Goal: Information Seeking & Learning: Check status

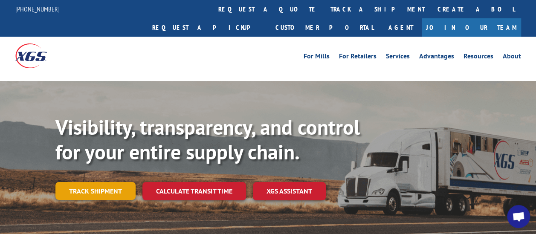
click at [87, 182] on link "Track shipment" at bounding box center [95, 191] width 80 height 18
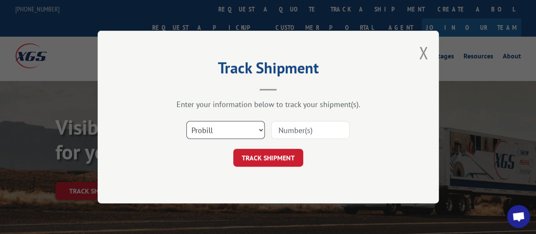
click at [250, 129] on select "Select category... Probill BOL PO" at bounding box center [225, 130] width 78 height 18
click at [249, 129] on select "Select category... Probill BOL PO" at bounding box center [225, 130] width 78 height 18
click at [424, 61] on button "Close modal" at bounding box center [423, 52] width 9 height 23
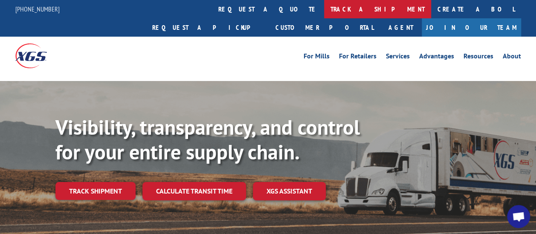
click at [324, 4] on link "track a shipment" at bounding box center [377, 9] width 107 height 18
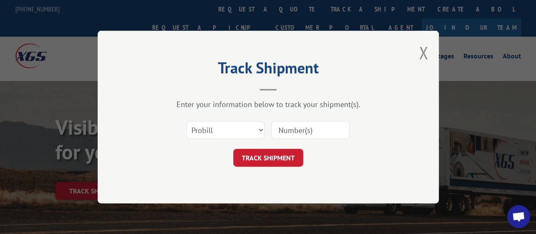
click at [419, 52] on button "Close modal" at bounding box center [423, 52] width 9 height 23
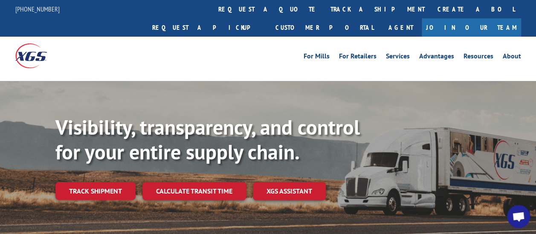
click at [106, 182] on link "Track shipment" at bounding box center [95, 191] width 80 height 18
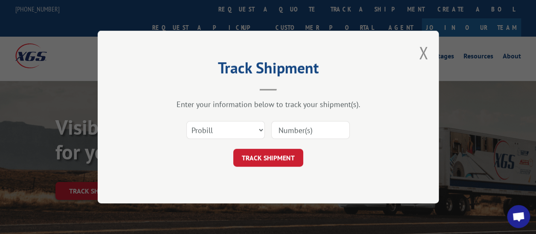
click at [305, 125] on input at bounding box center [310, 130] width 78 height 18
paste input "17602979"
type input "17602979"
click at [262, 160] on button "TRACK SHIPMENT" at bounding box center [268, 158] width 70 height 18
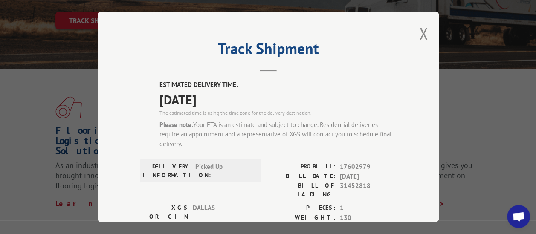
click at [425, 30] on div "Track Shipment ESTIMATED DELIVERY TIME: [DATE] The estimated time is using the …" at bounding box center [268, 117] width 341 height 211
click at [422, 30] on button "Close modal" at bounding box center [423, 33] width 9 height 23
